Goal: Use online tool/utility: Utilize a website feature to perform a specific function

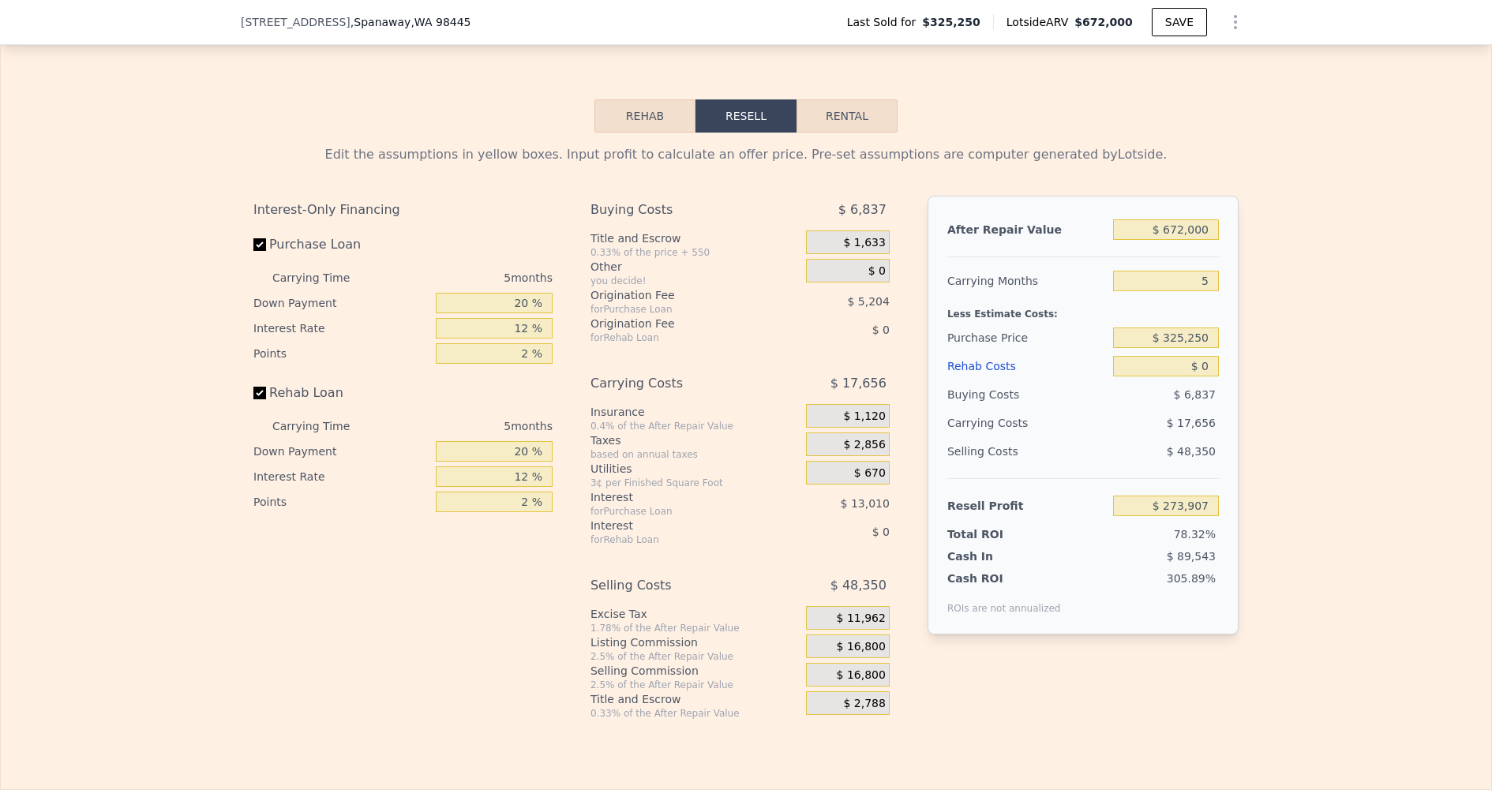
scroll to position [2298, 0]
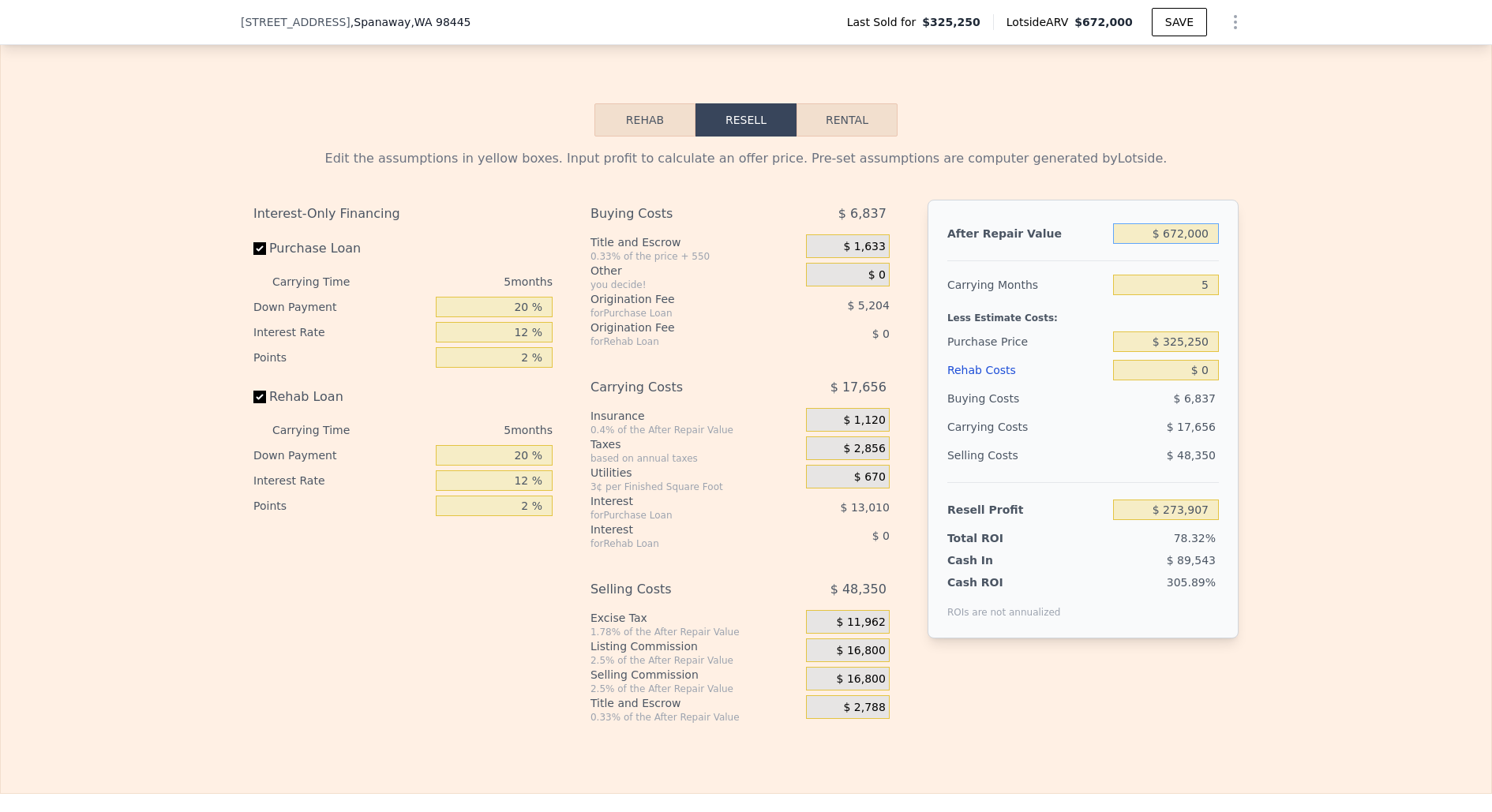
click at [1167, 229] on input "$ 672,000" at bounding box center [1165, 233] width 106 height 21
type input "$ 62"
type input "-$ 349,116"
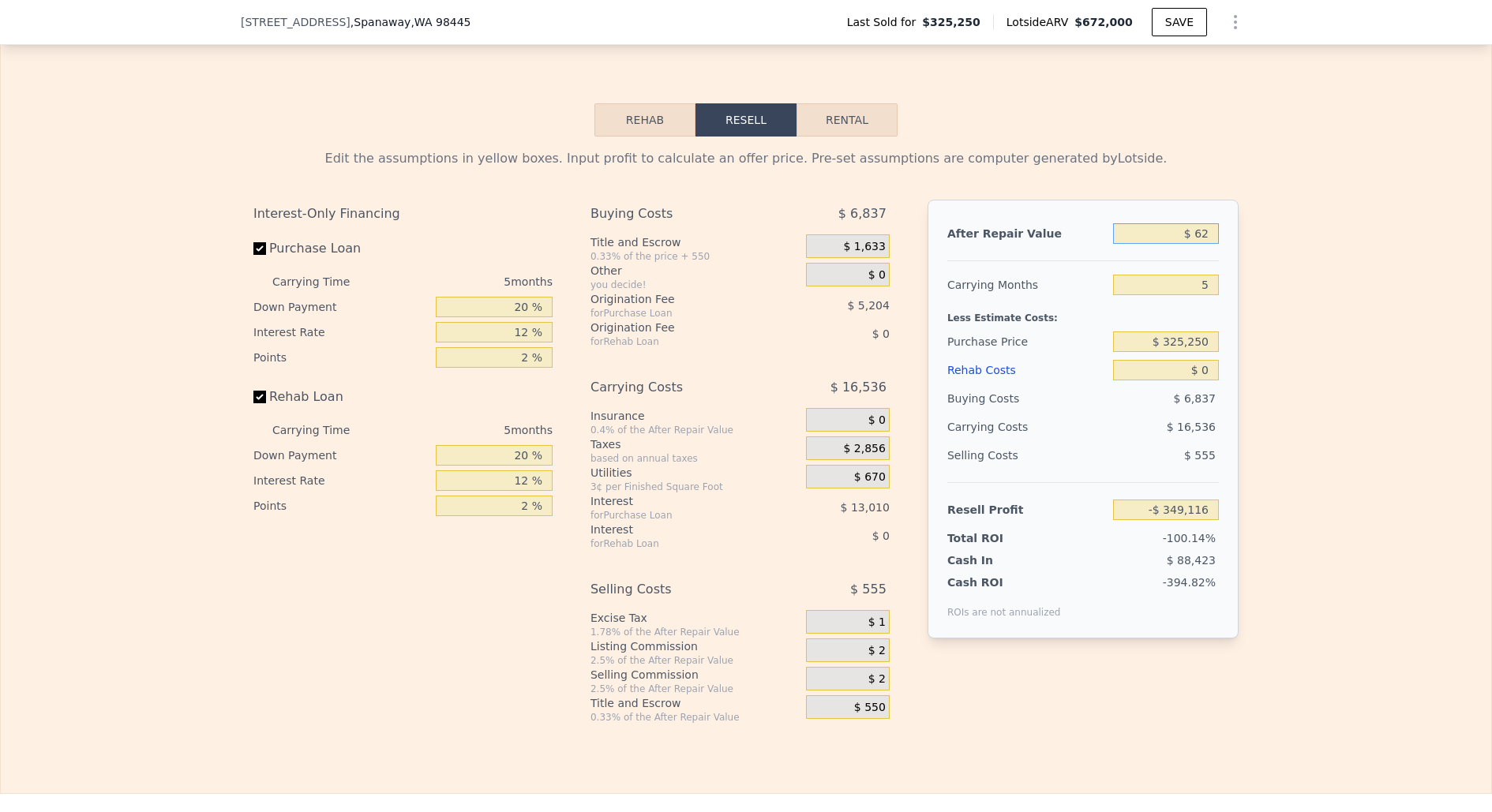
type input "$ 620"
type input "-$ 348,599"
type input "$ 6,200"
type input "-$ 343,424"
type input "$ 62,000"
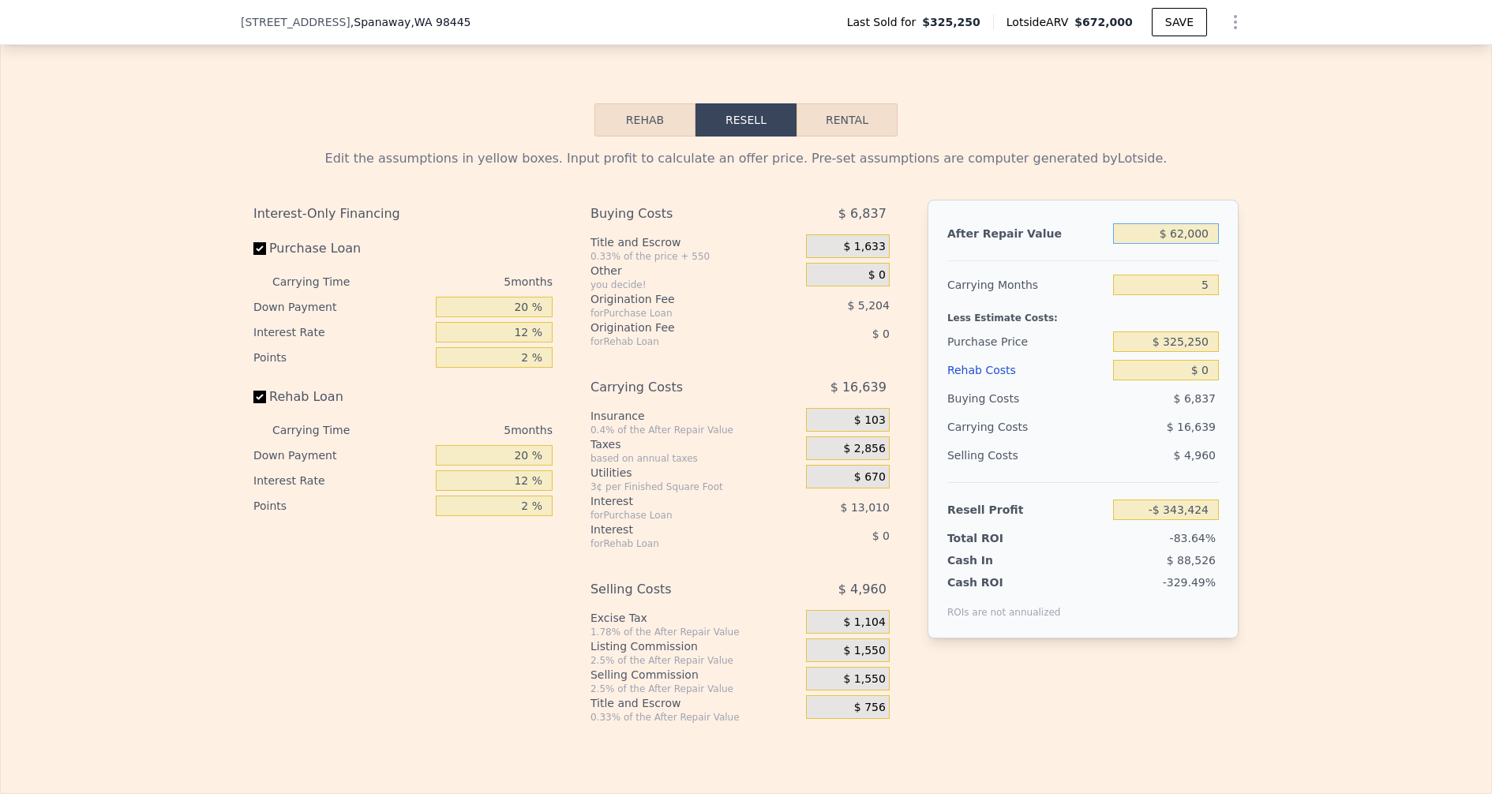
type input "-$ 291,686"
type input "$ 620,000"
type input "$ 225,693"
type input "$ 620,000"
click at [1212, 282] on input "5" at bounding box center [1165, 285] width 106 height 21
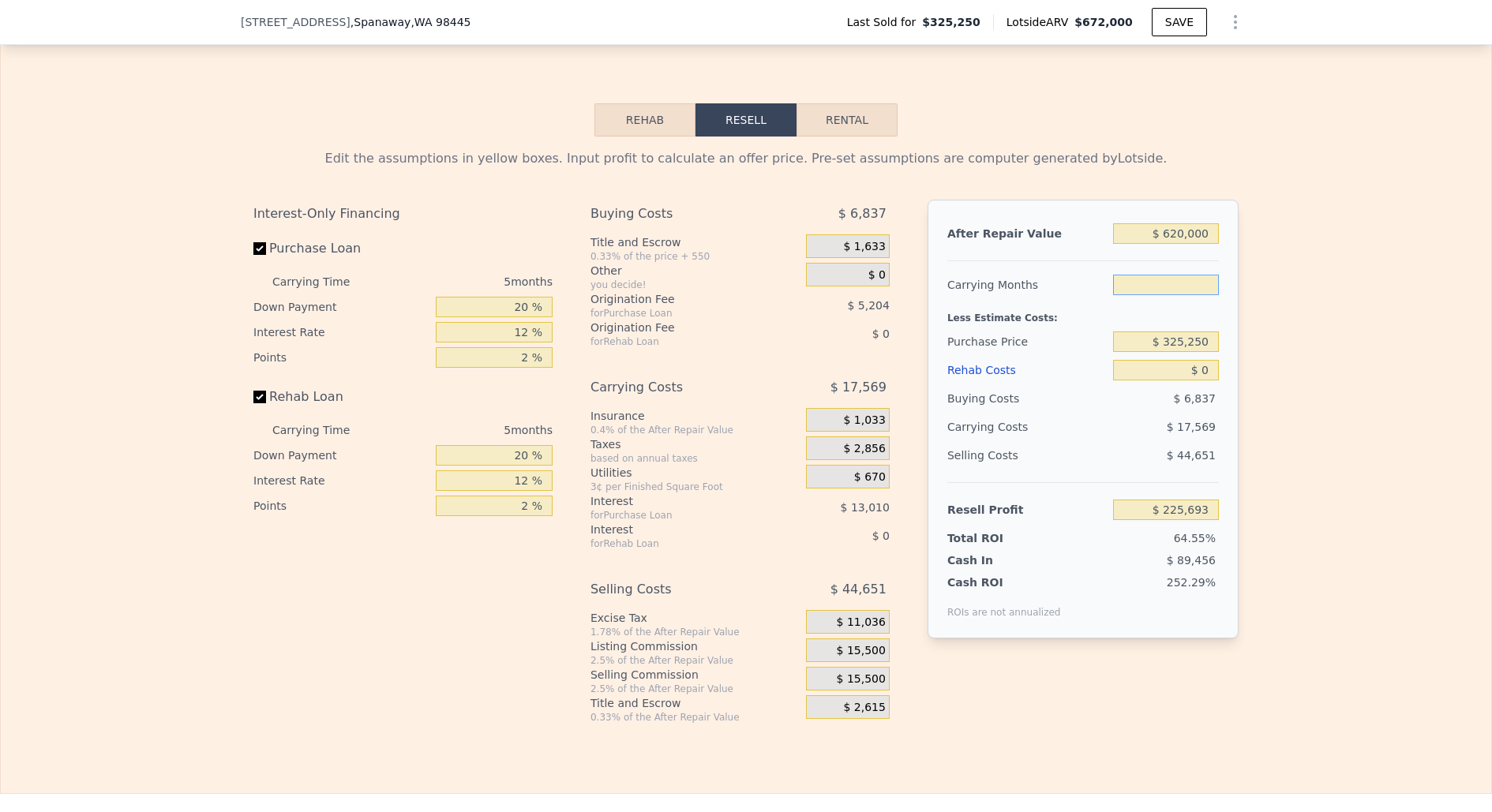
type input "6"
type input "$ 222,178"
type input "6"
click at [1215, 365] on input "$ 0" at bounding box center [1165, 370] width 106 height 21
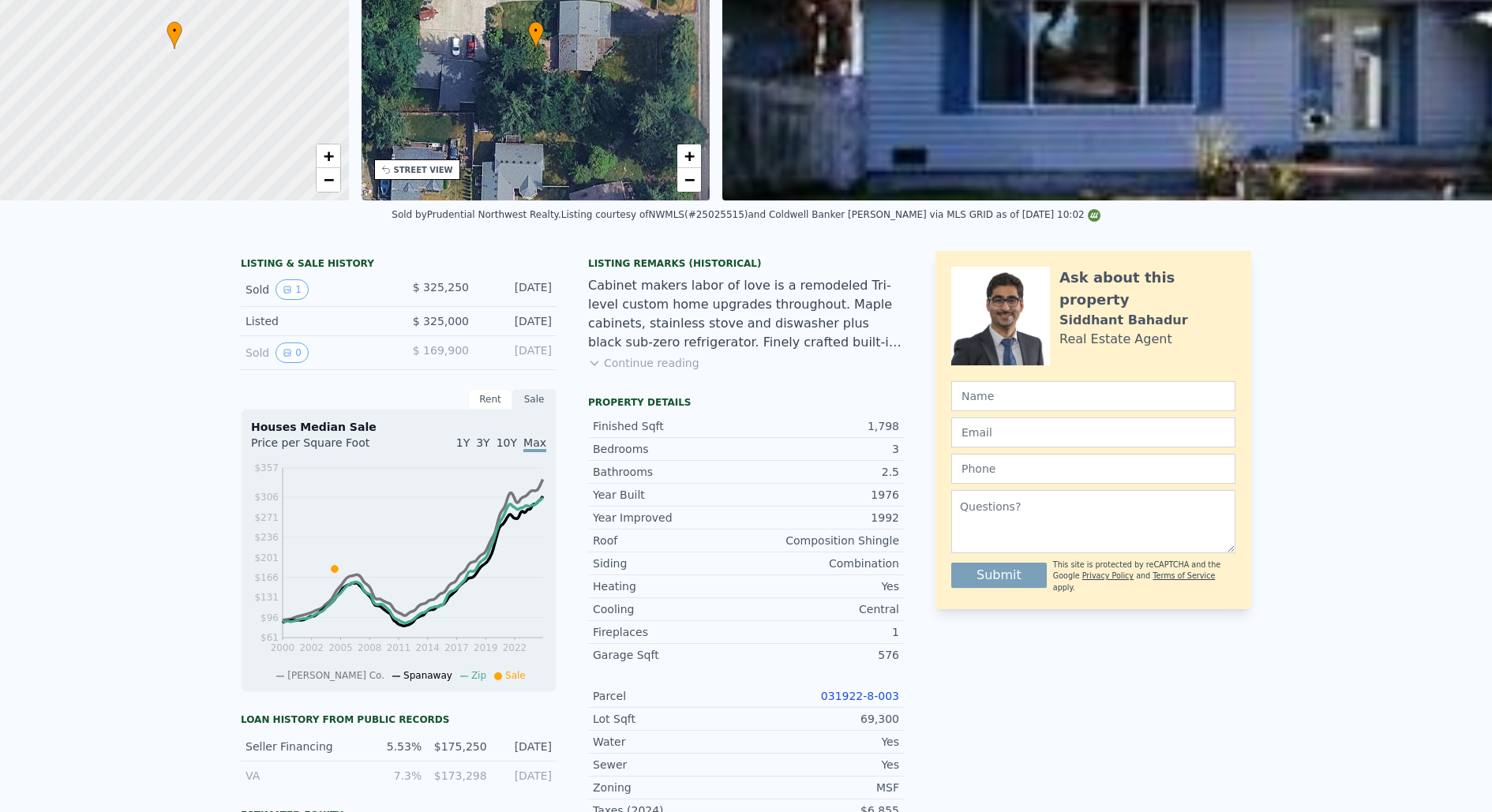
scroll to position [0, 0]
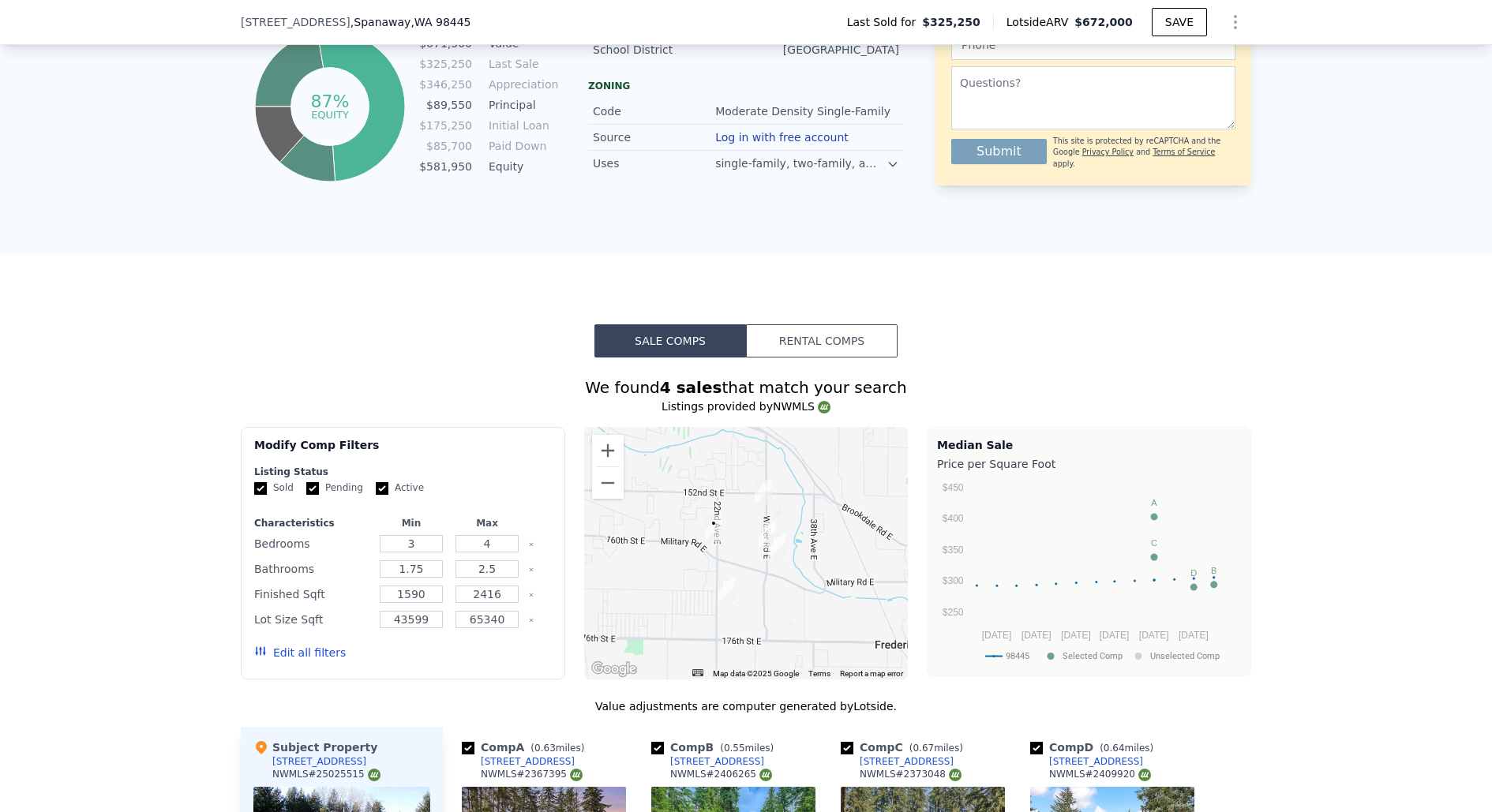
type input "$ 672,000"
type input "5"
type input "$ 273,907"
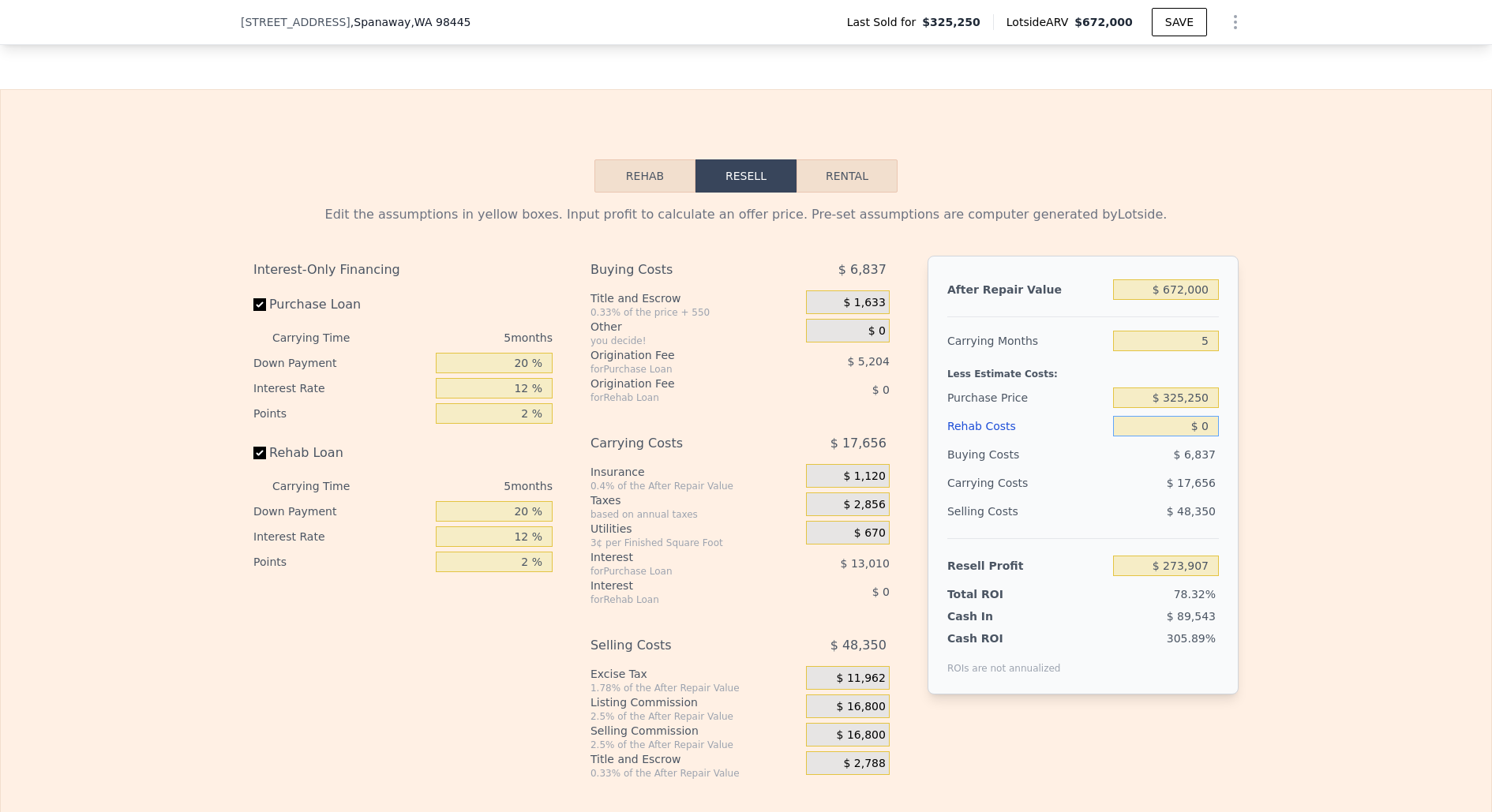
scroll to position [2270, 0]
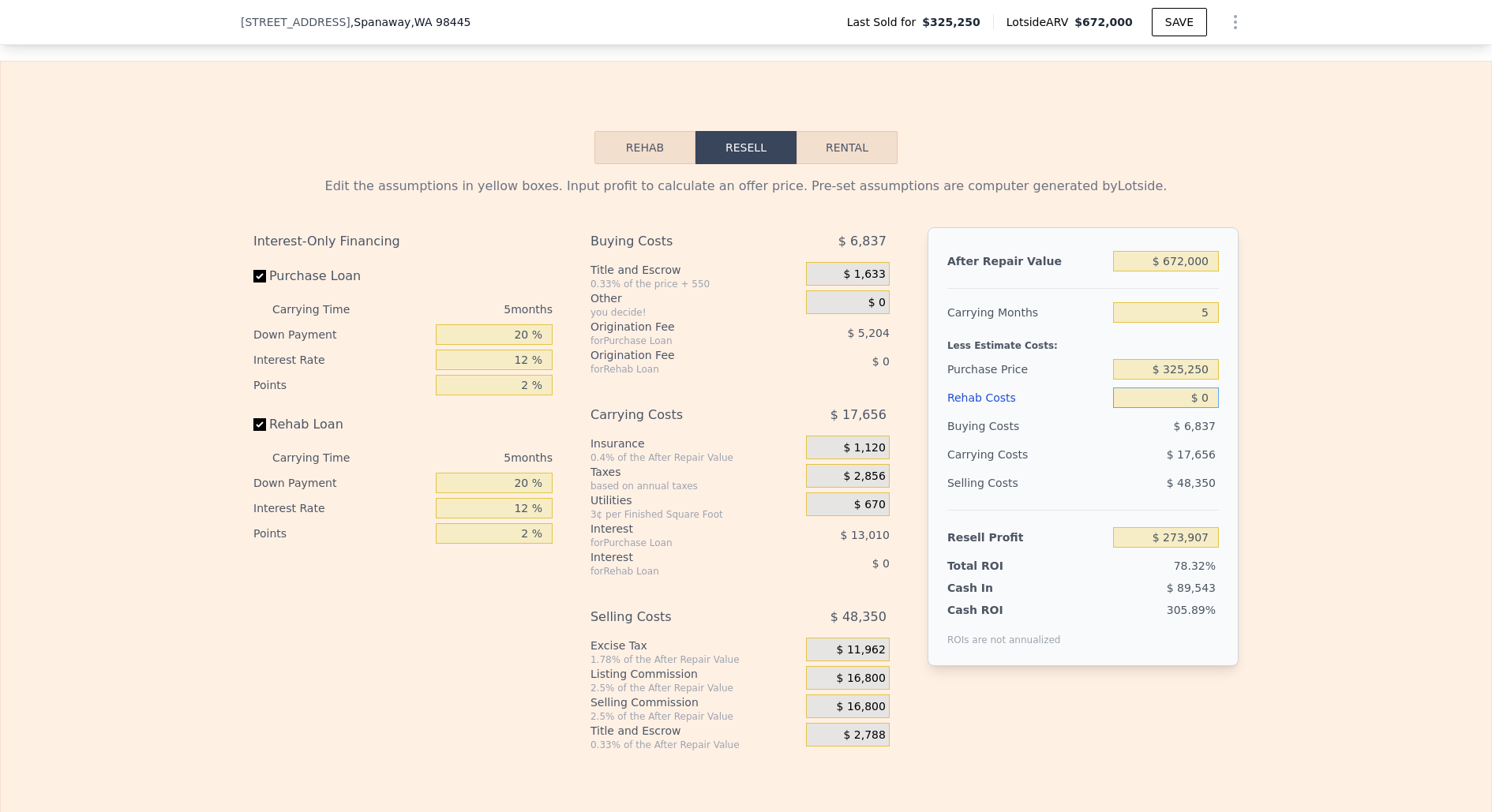
type input "$ 01"
type input "$ 273,906"
type input "$ 012"
type input "$ 273,895"
type input "$ 0126"
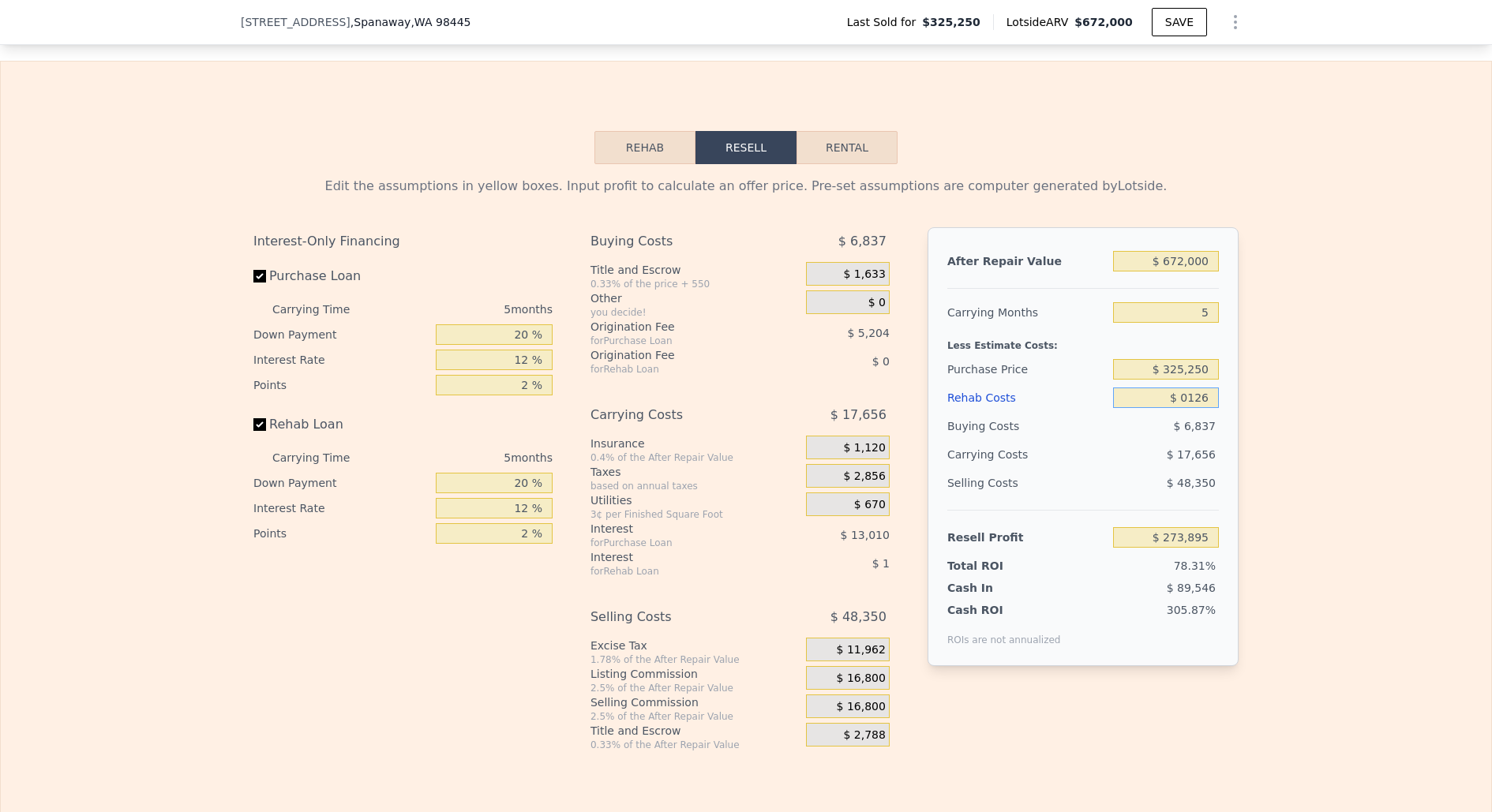
type input "$ 273,774"
type input "$ 01,260"
type input "$ 272,577"
type input "$ 012,600"
type input "$ 260,600"
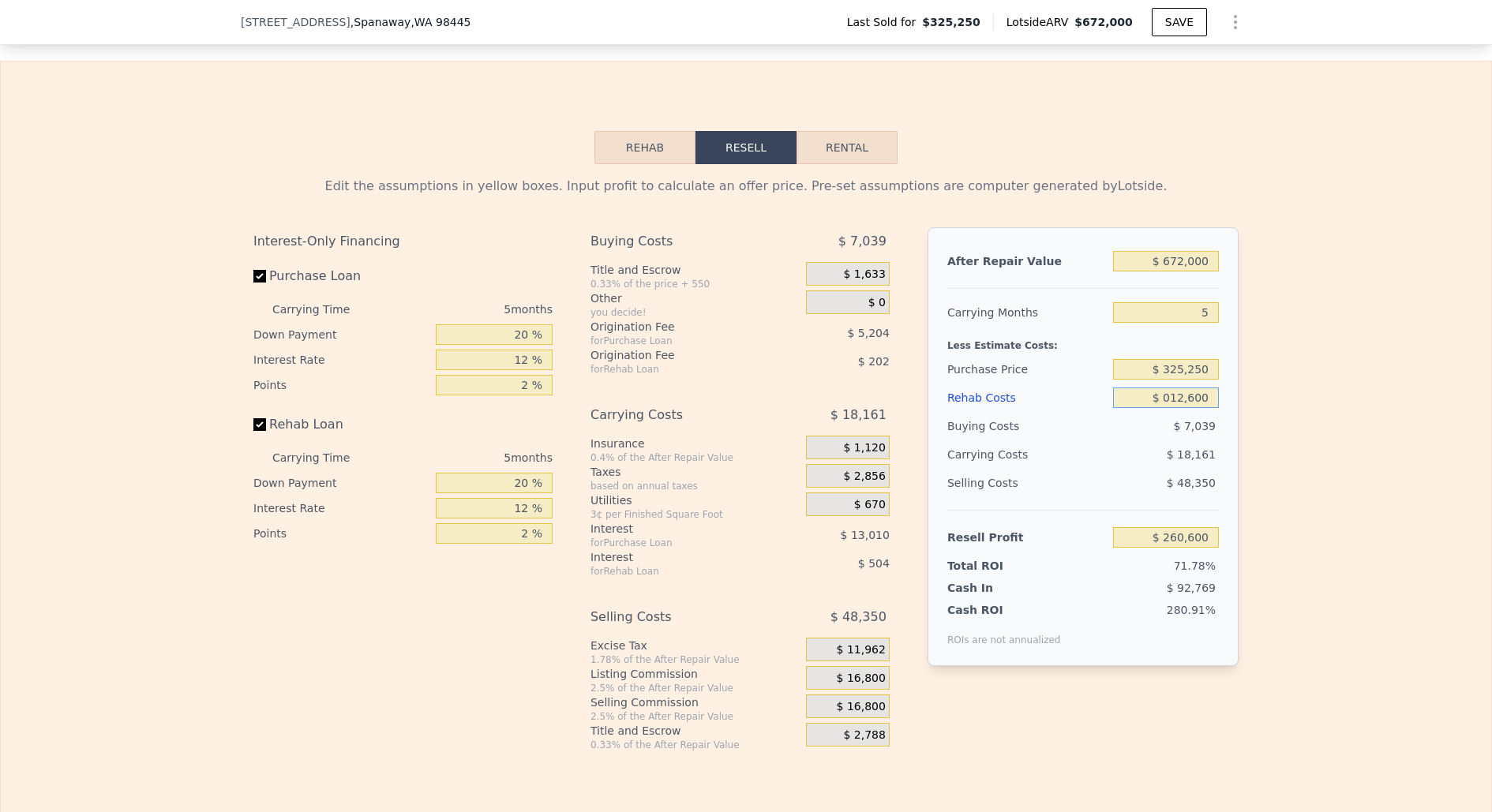
type input "$ 0126,000"
type input "$ 140,851"
click at [1170, 395] on input "$ 0126,000" at bounding box center [1165, 397] width 106 height 21
type input "$ 126,000"
click at [1320, 478] on div "Edit the assumptions in yellow boxes. Input profit to calculate an offer price.…" at bounding box center [746, 457] width 1490 height 587
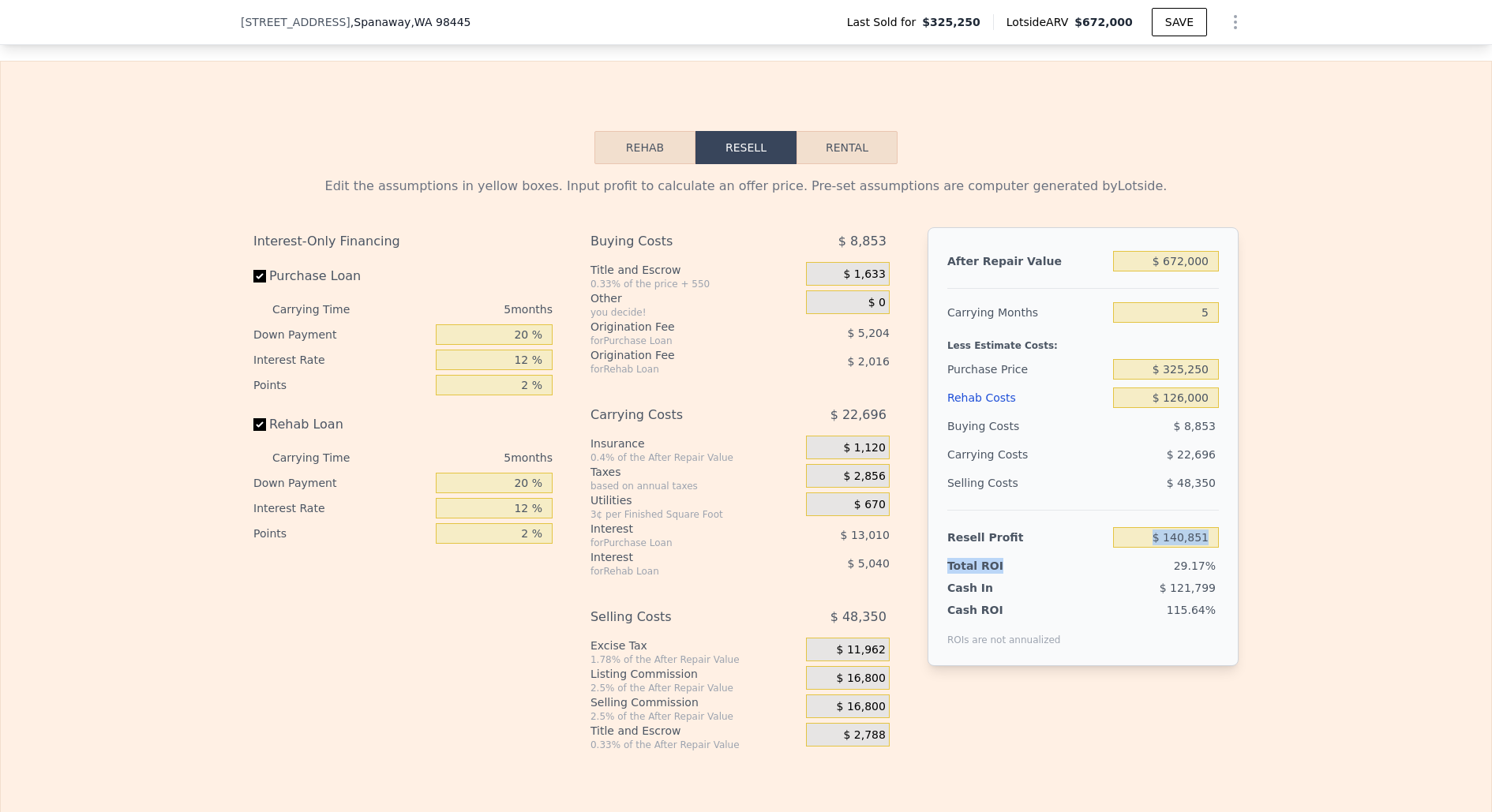
drag, startPoint x: 1179, startPoint y: 557, endPoint x: 1219, endPoint y: 541, distance: 43.1
click at [1219, 541] on div "After Repair Value $ 672,000 Carrying Months 5 Less Estimate Costs: Purchase Pr…" at bounding box center [1083, 446] width 311 height 439
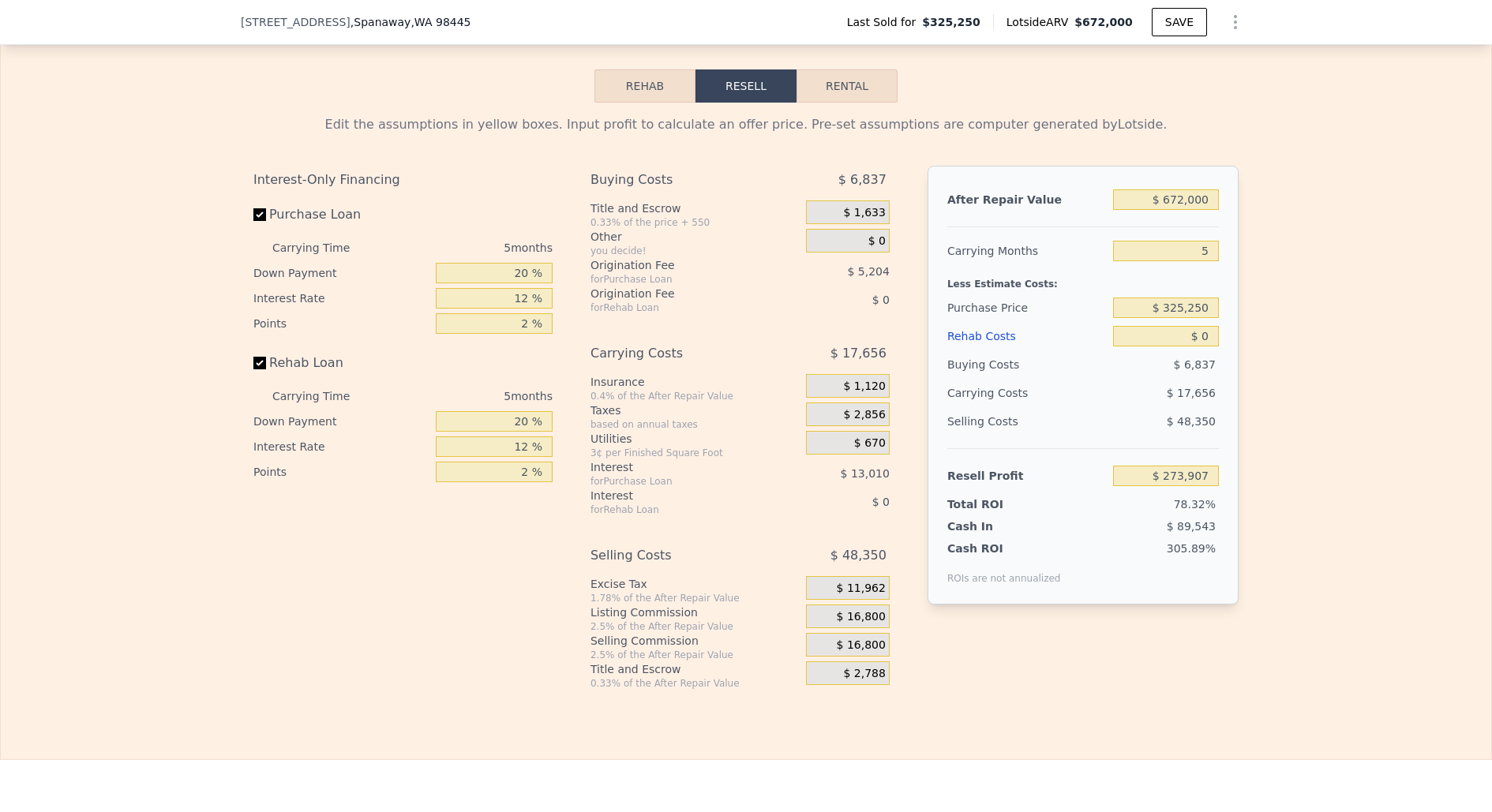
scroll to position [2352, 0]
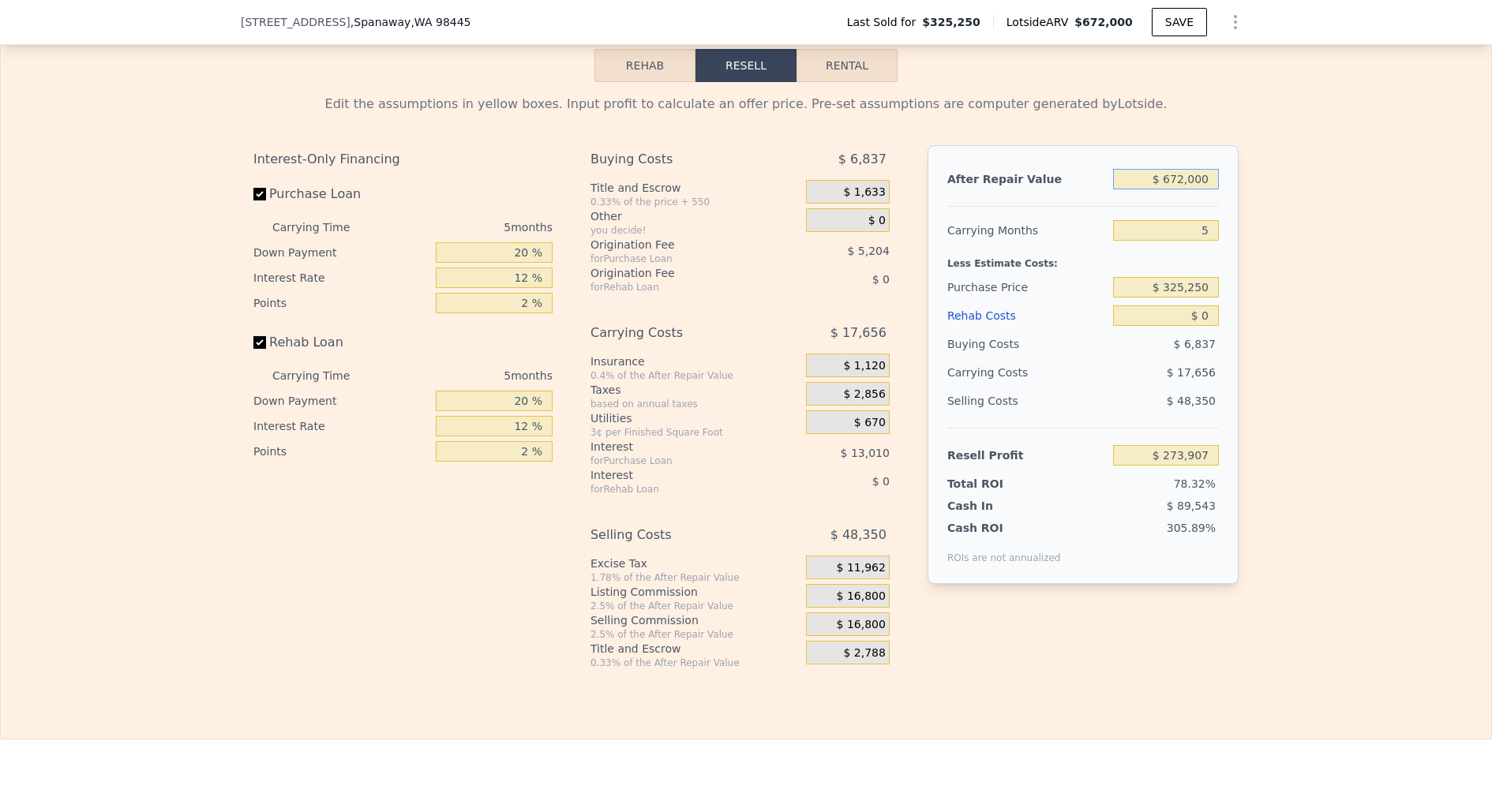
click at [1180, 177] on input "$ 672,000" at bounding box center [1165, 179] width 106 height 21
type input "$ 6"
type input "-$ 349,167"
type input "$ 62"
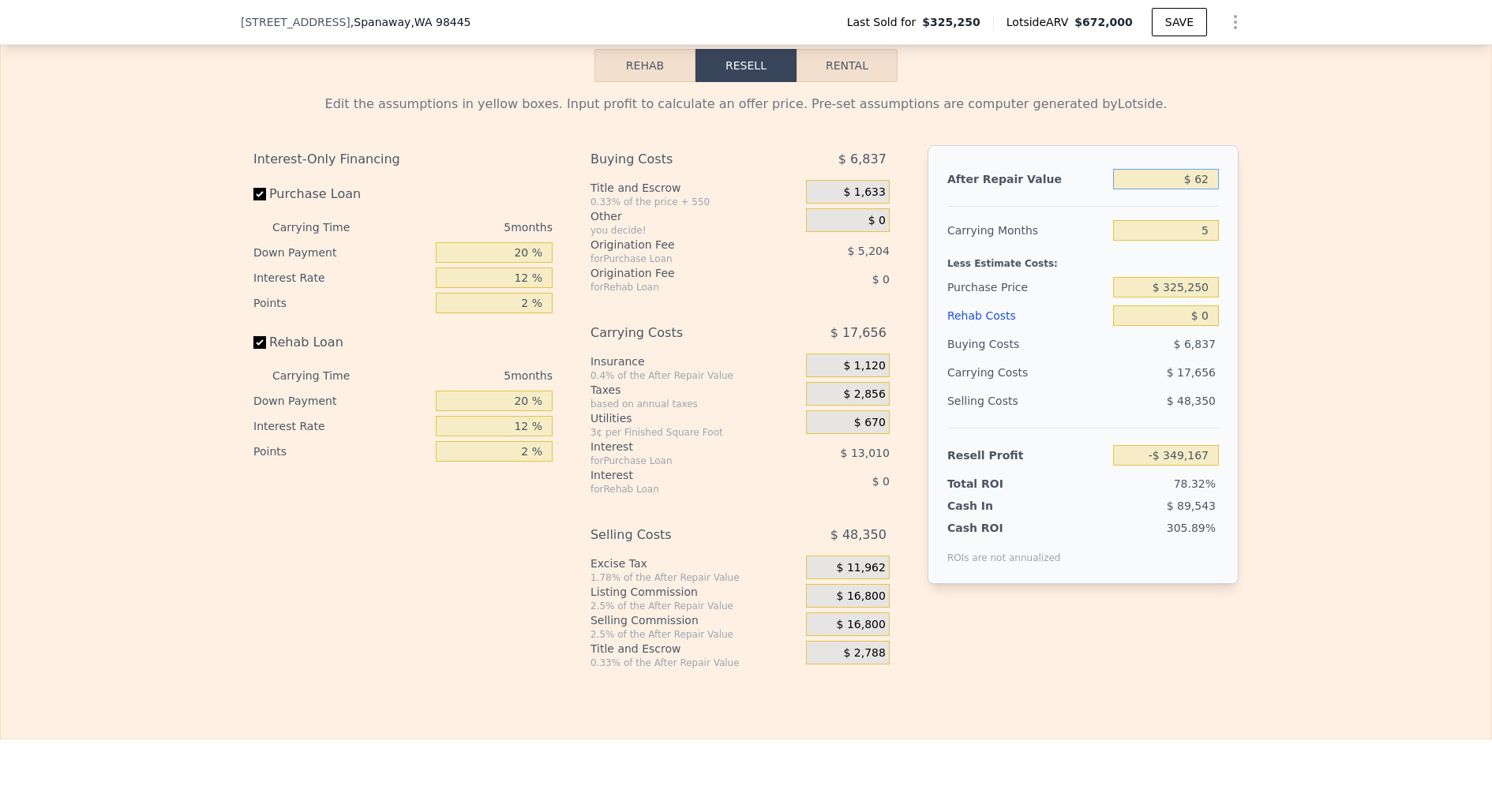
type input "-$ 349,116"
type input "$ 620"
type input "-$ 348,599"
type input "$ 6,200"
type input "-$ 343,424"
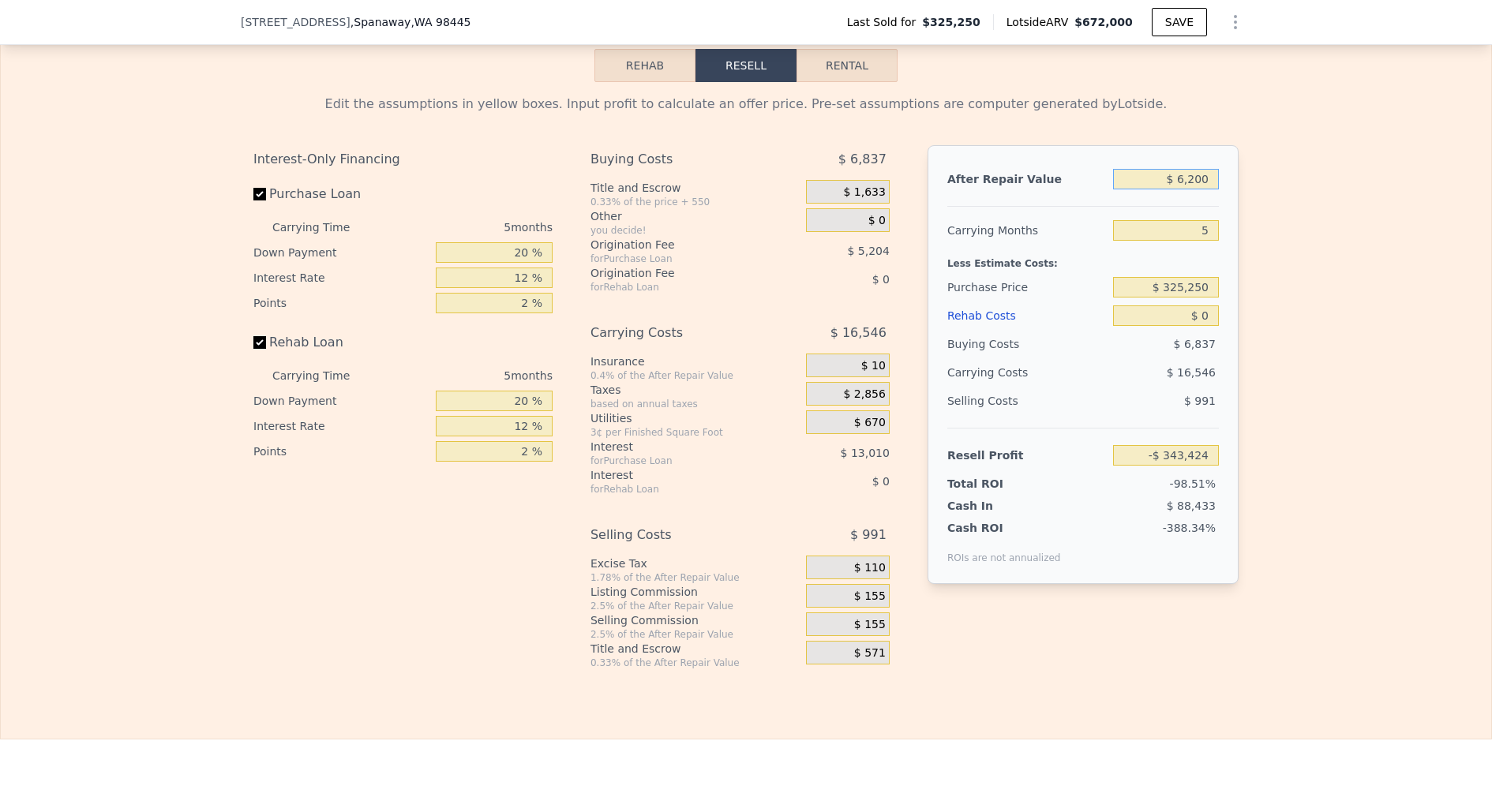
type input "$ 62,000"
type input "-$ 291,686"
type input "$ 620,000"
type input "$ 225,693"
type input "$ 620,000"
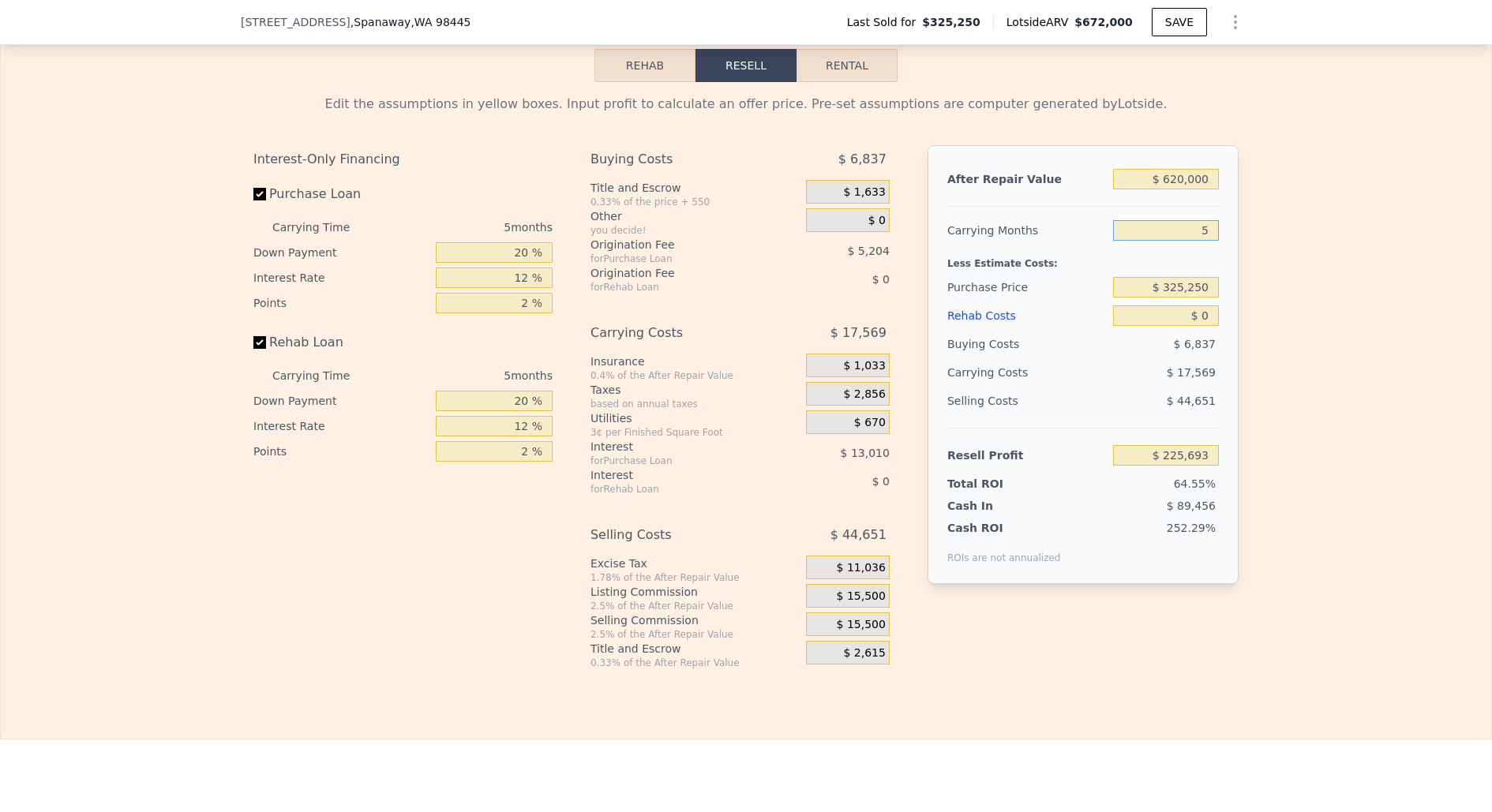
click at [1210, 228] on input "5" at bounding box center [1165, 230] width 106 height 21
type input "6"
type input "$ 222,178"
type input "6"
click at [1209, 307] on input "$ 0" at bounding box center [1165, 316] width 106 height 21
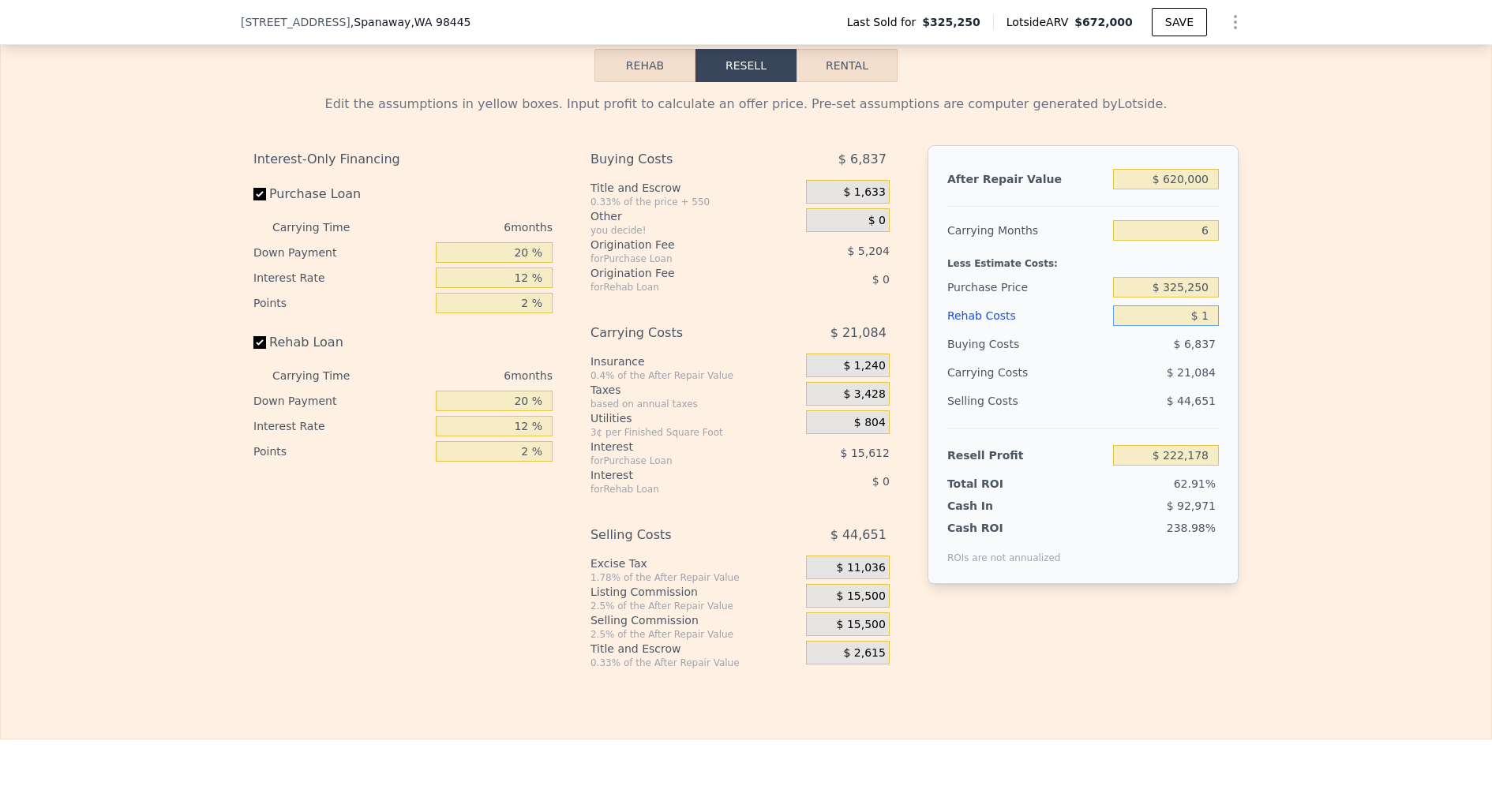
type input "$ 12"
type input "$ 222,166"
type input "$ 126"
type input "$ 222,044"
type input "$ 1,260"
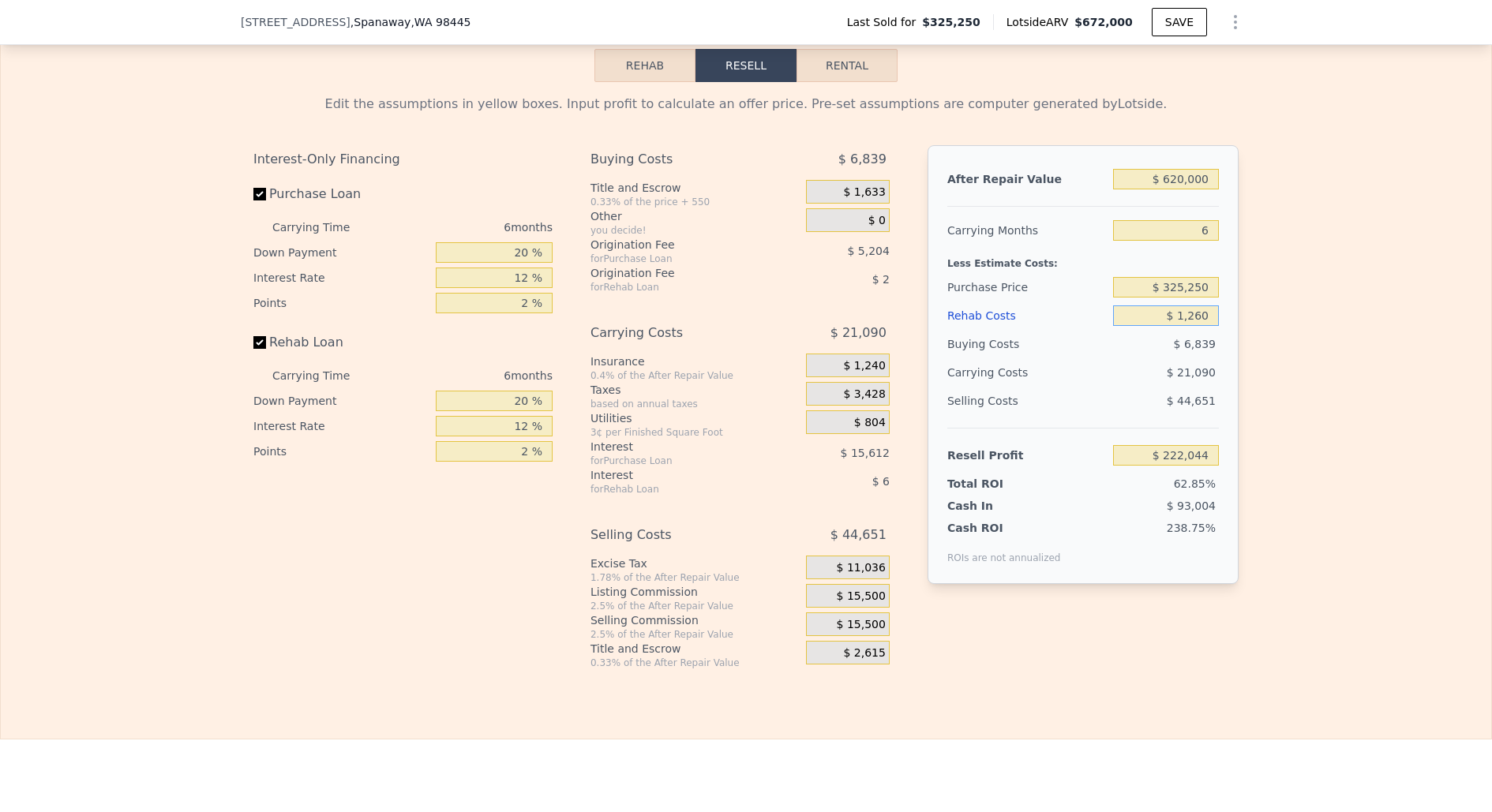
type input "$ 220,838"
type input "$ 12,600"
type input "$ 208,770"
type input "$ 126,000"
type input "$ 88,114"
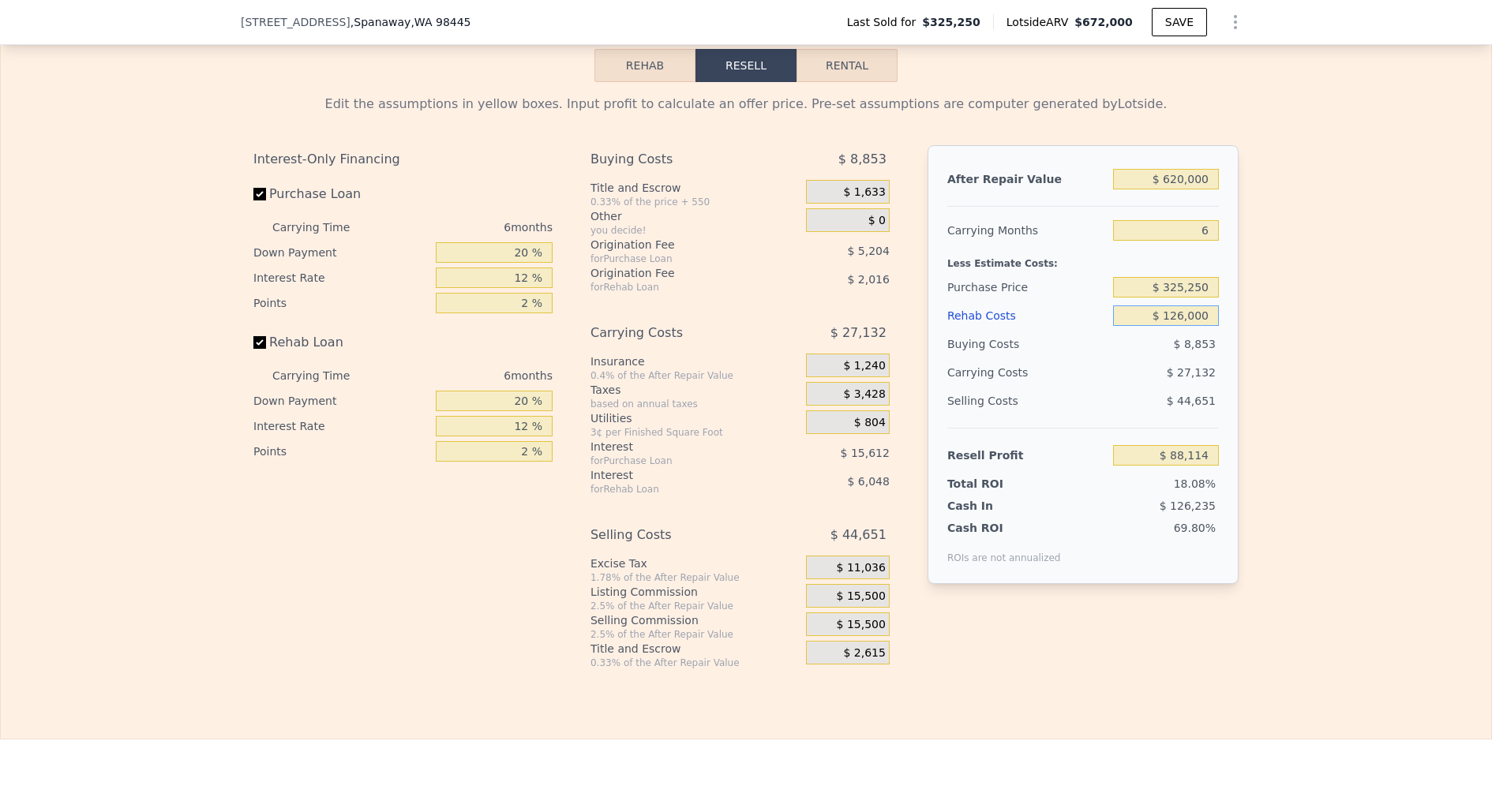
type input "$ 126,000"
click at [1187, 277] on input "$ 325,250" at bounding box center [1165, 287] width 106 height 21
type input "$ 350,000"
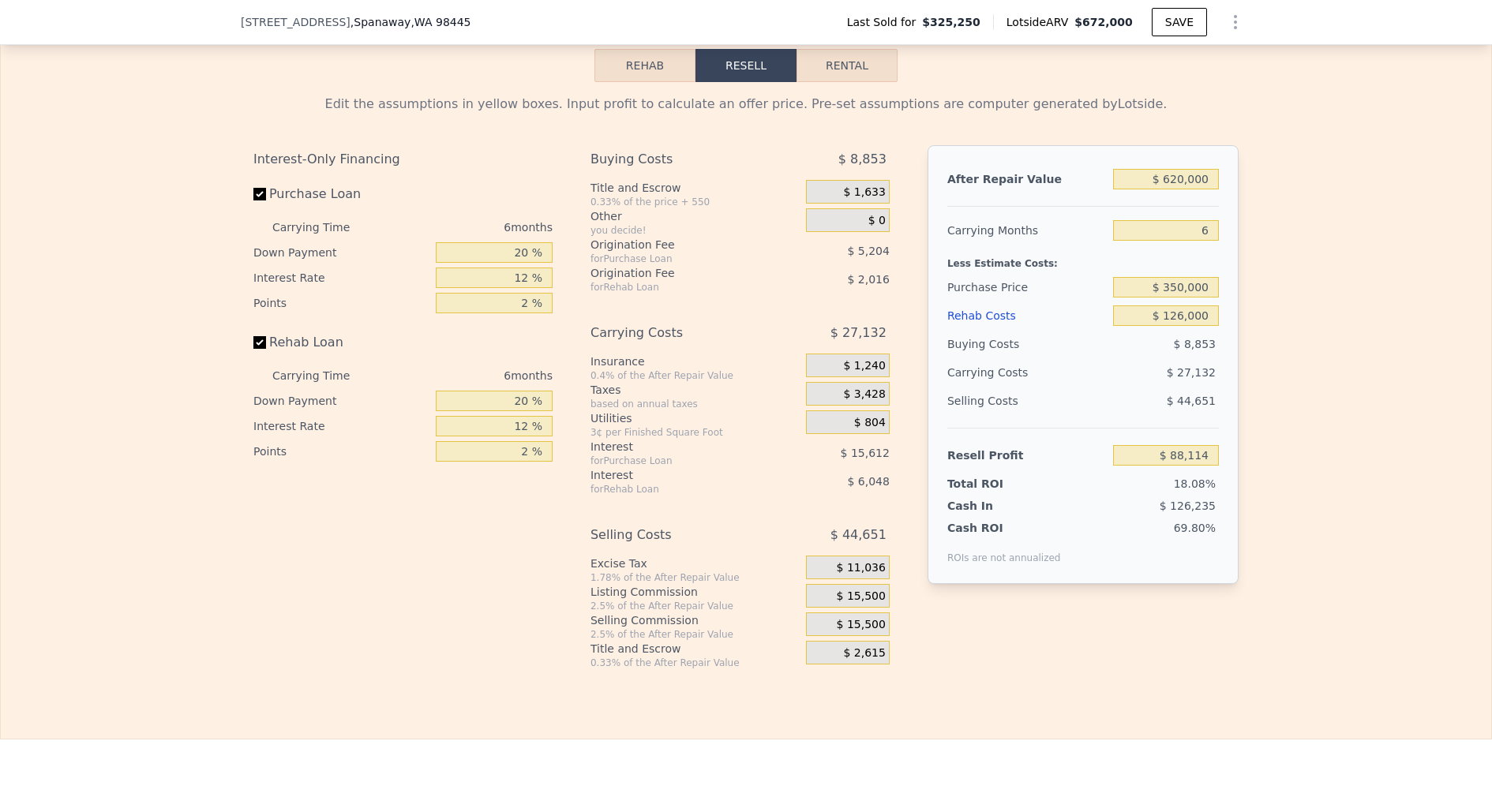
click at [1291, 415] on div "Edit the assumptions in yellow boxes. Input profit to calculate an offer price.…" at bounding box center [746, 376] width 1490 height 587
type input "$ 61,697"
